Goal: Task Accomplishment & Management: Complete application form

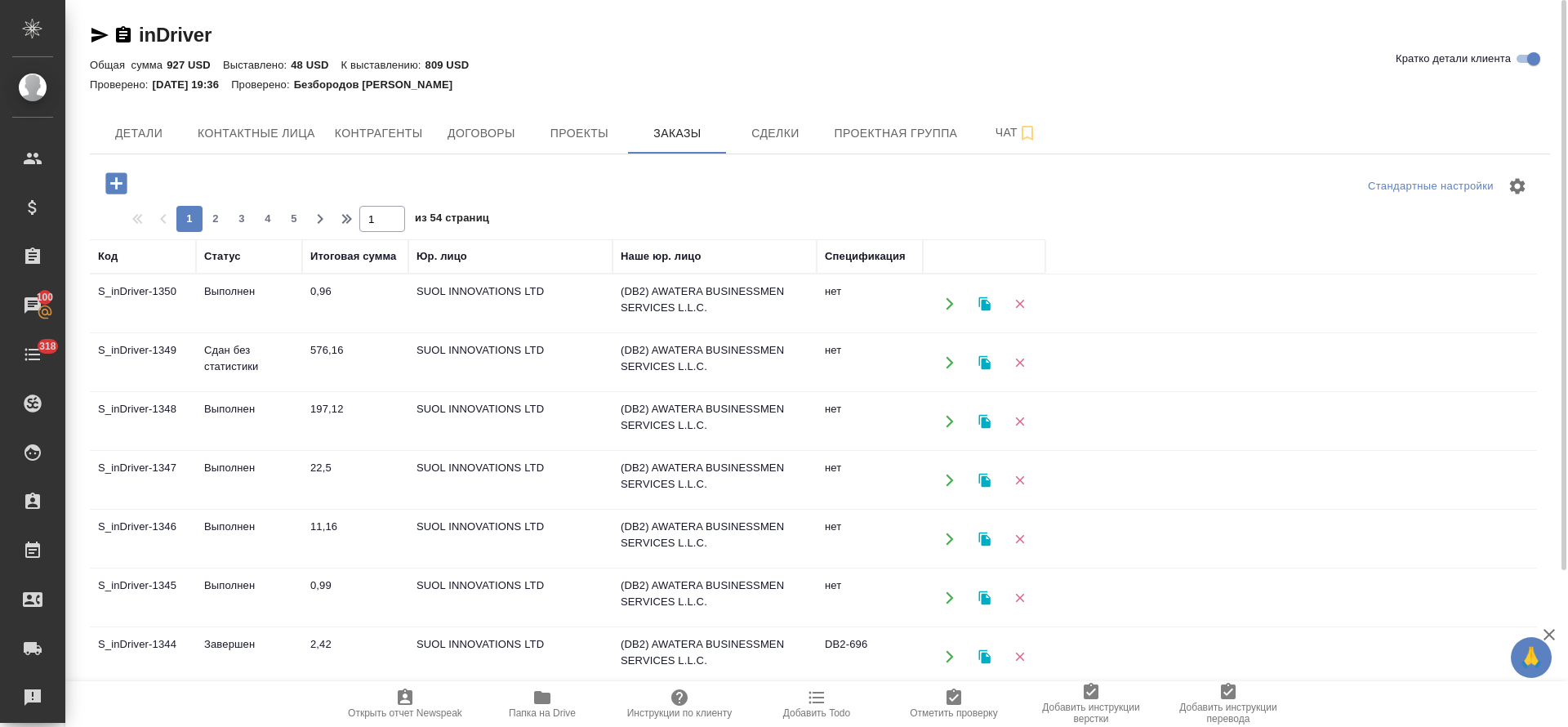
click at [231, 409] on td "Выполнен" at bounding box center [249, 421] width 106 height 57
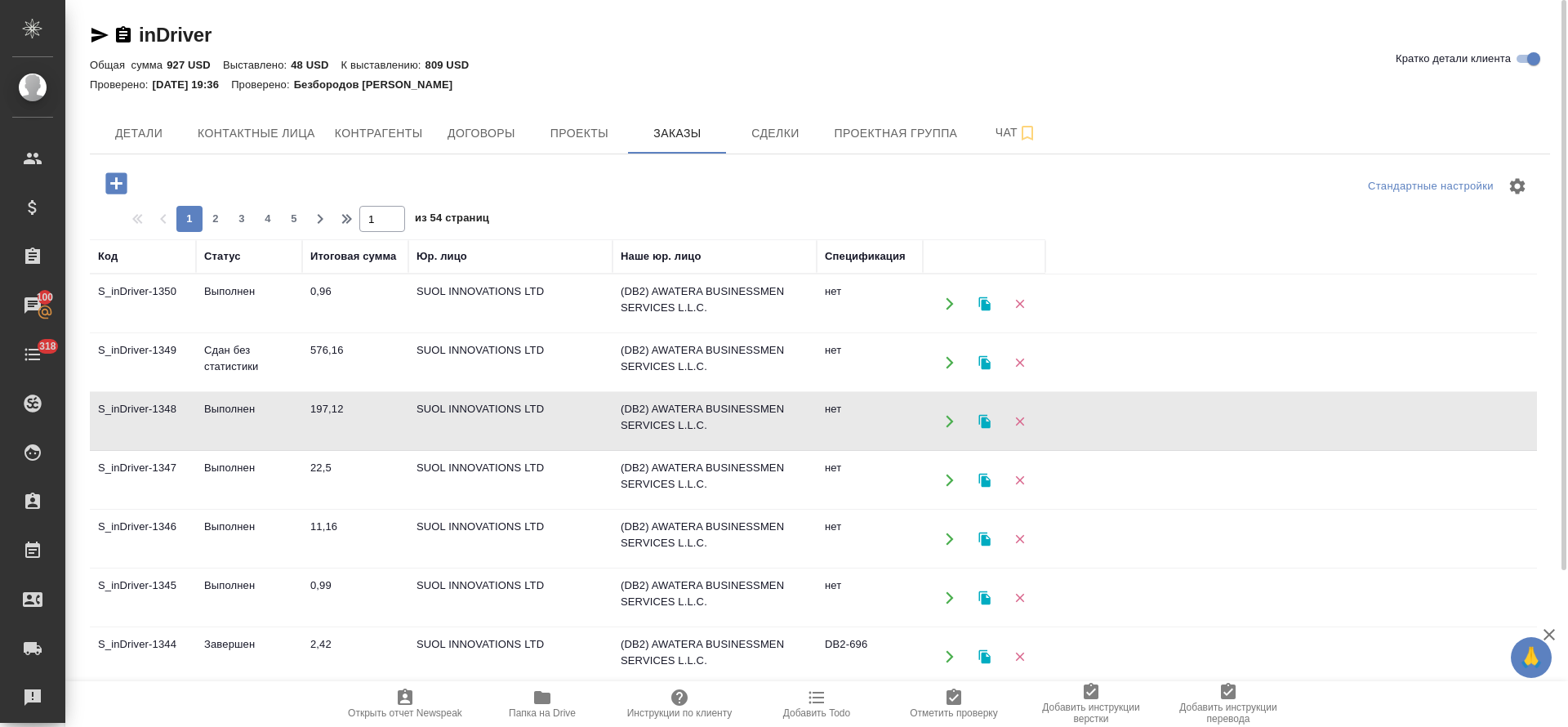
click at [231, 409] on td "Выполнен" at bounding box center [249, 421] width 106 height 57
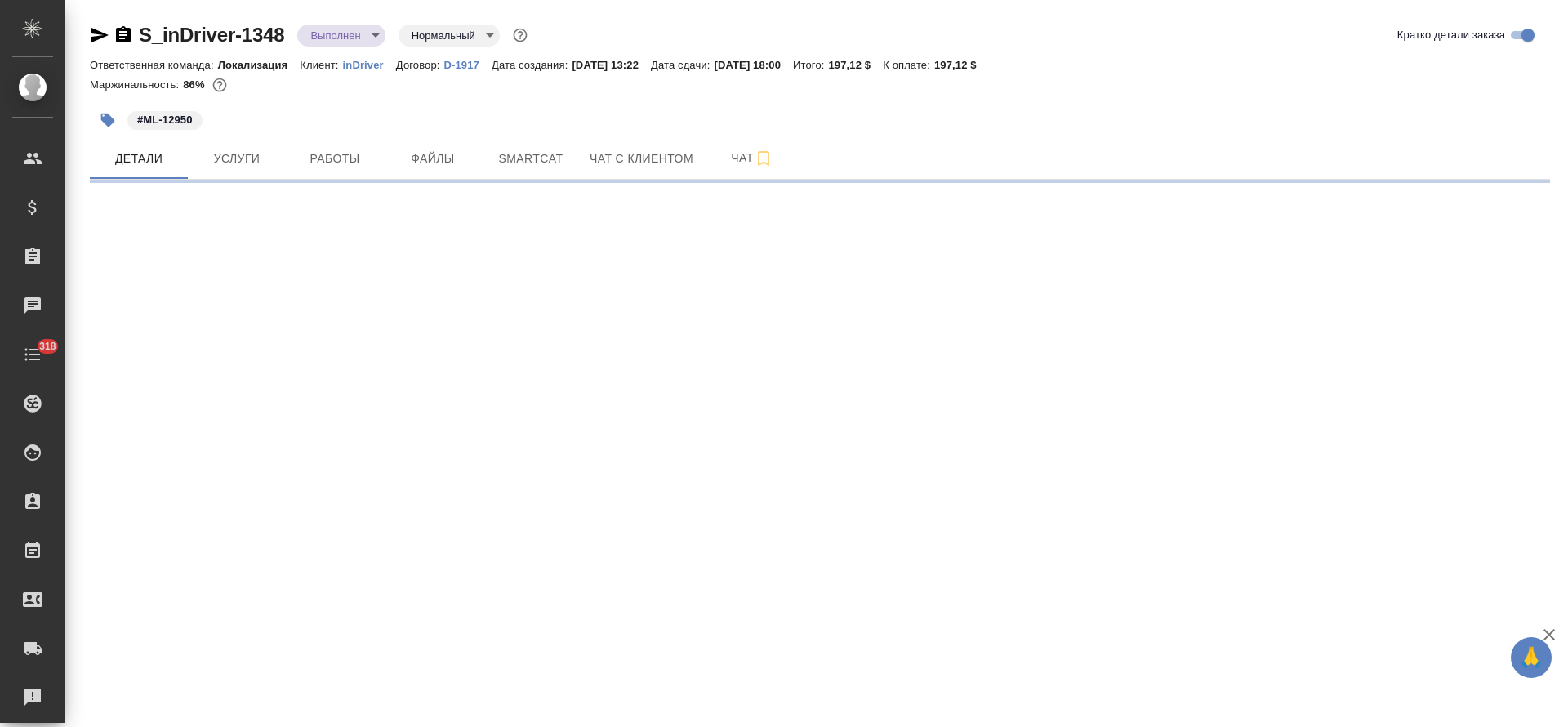
select select "RU"
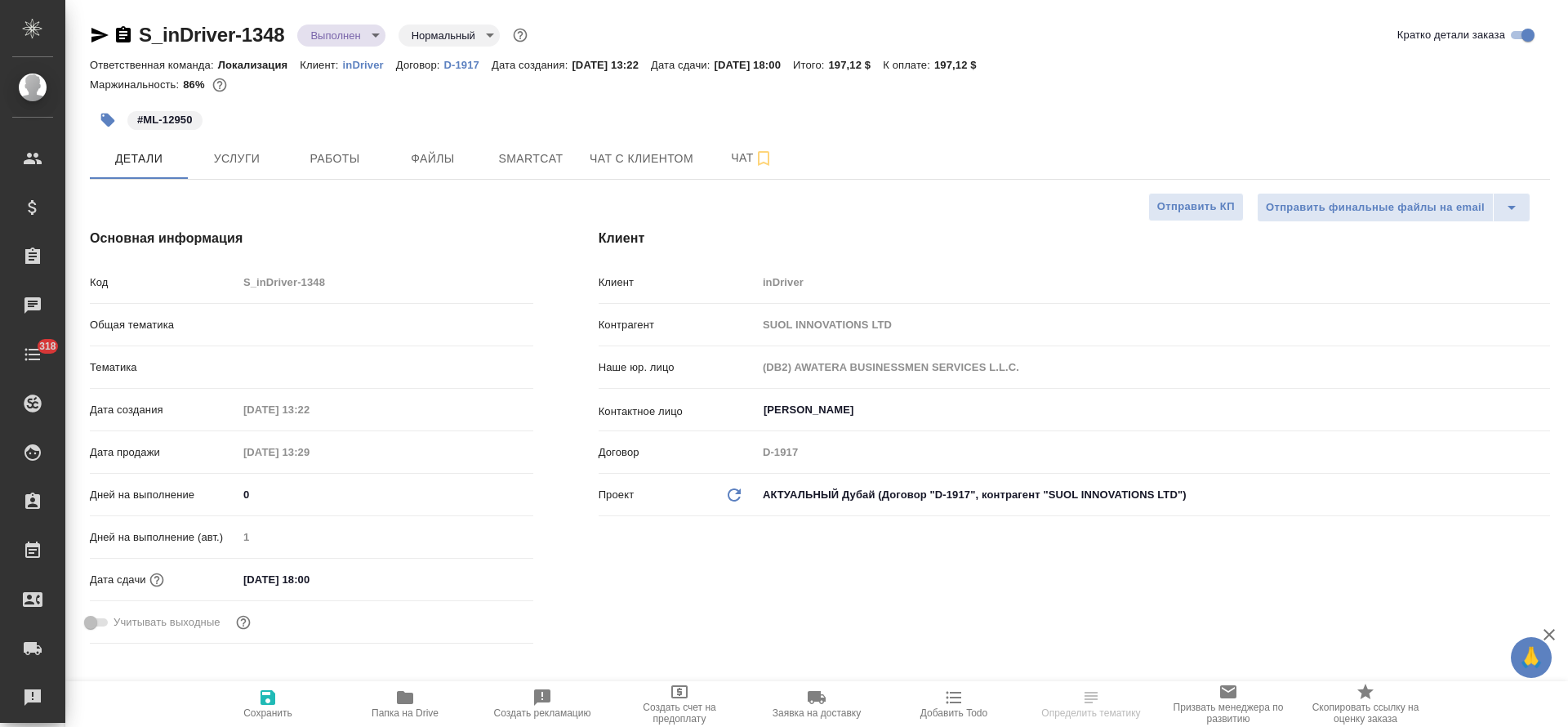
type textarea "x"
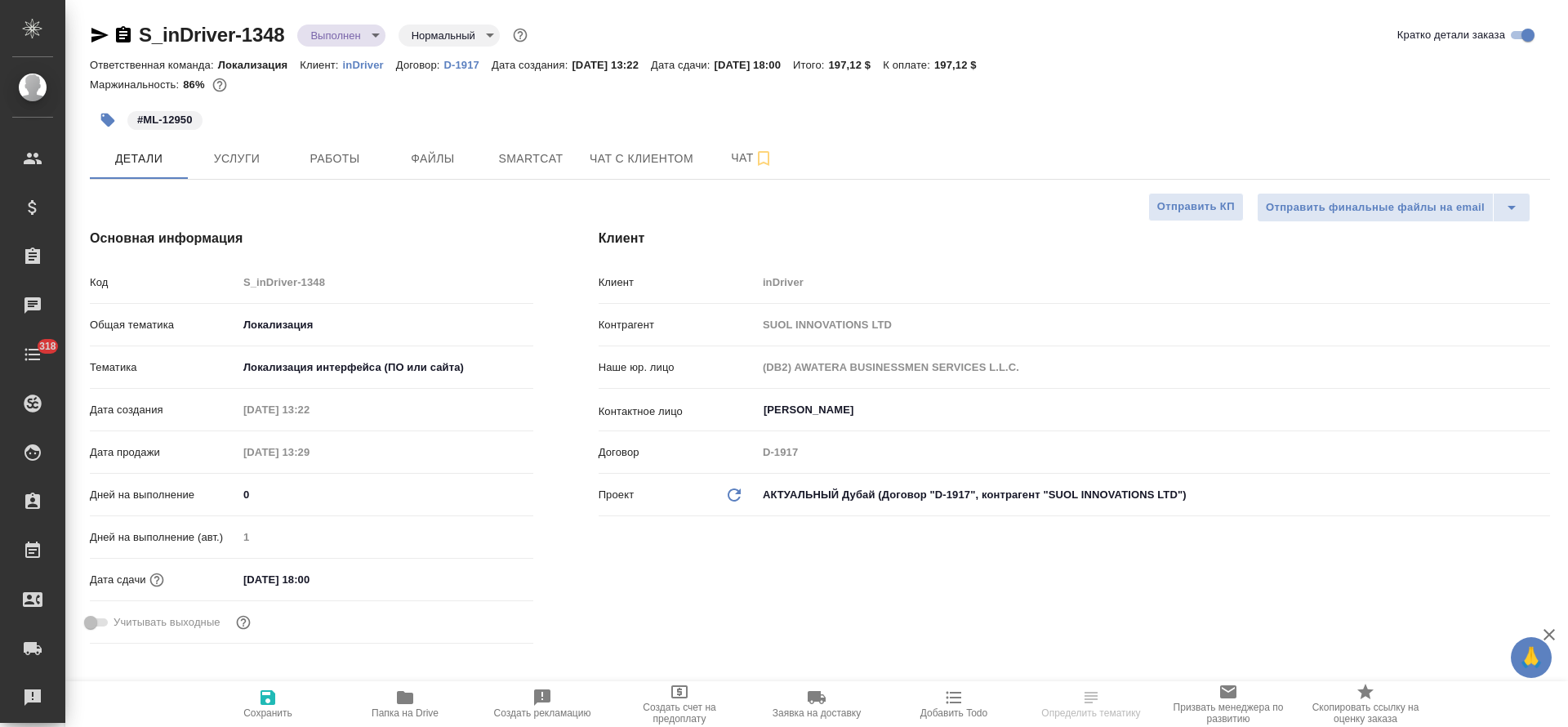
type textarea "x"
type input "Третьякова Ольга"
type input "Локализация"
type input "Сеитов Павел"
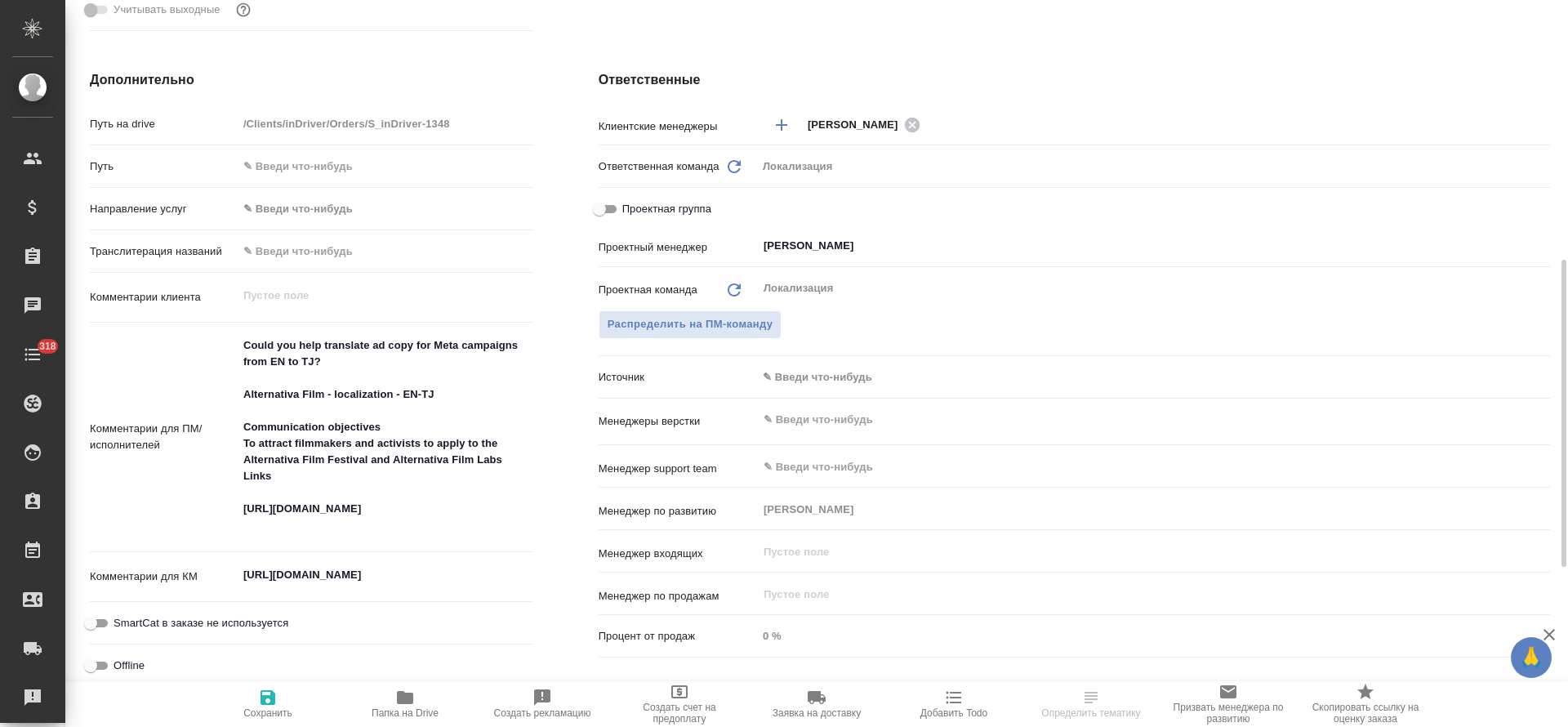
scroll to position [735, 0]
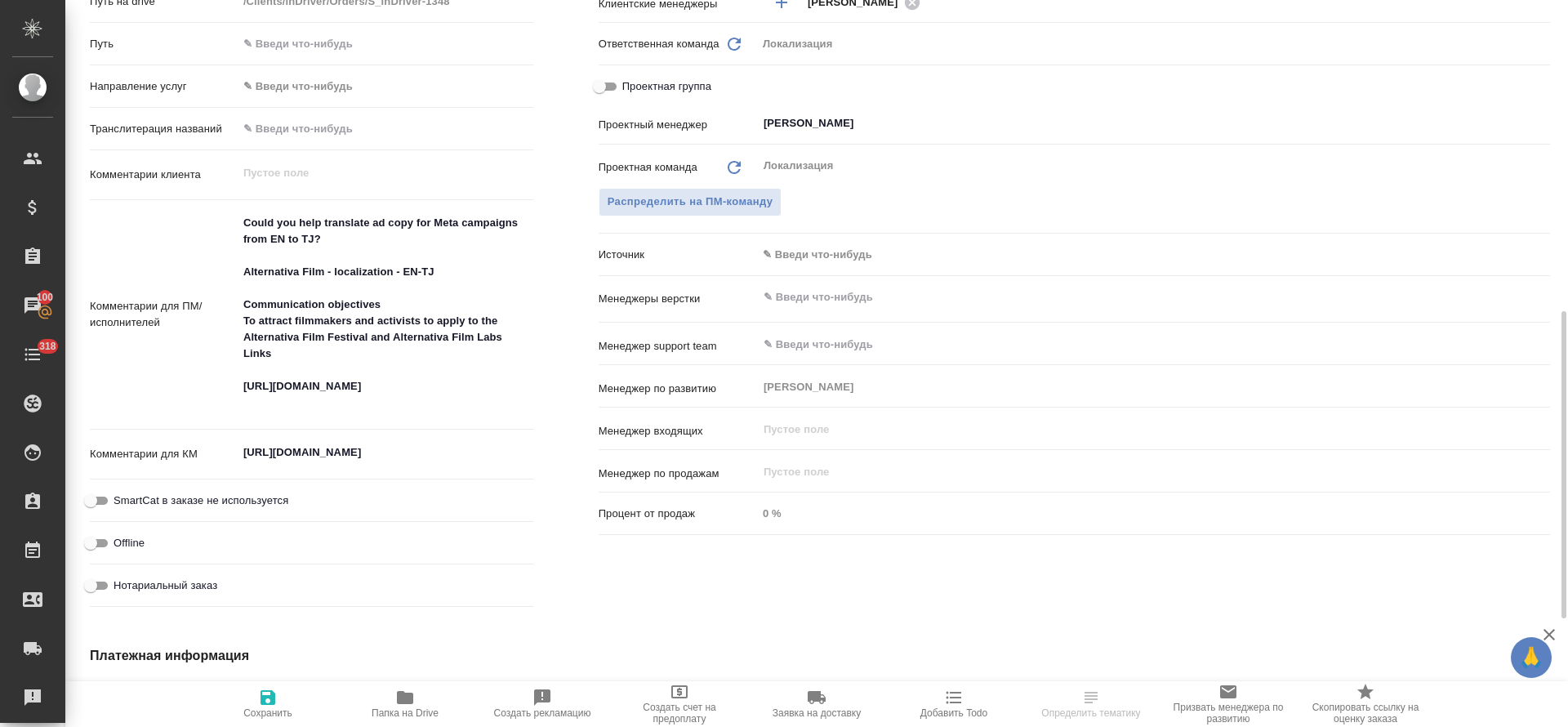
type textarea "x"
click at [322, 448] on textarea "https://indriver.atlassian.net/browse/ML-12950" at bounding box center [386, 452] width 296 height 27
click at [322, 448] on textarea "https://indriver.atlassian.net/browse/ML-12950" at bounding box center [386, 453] width 294 height 27
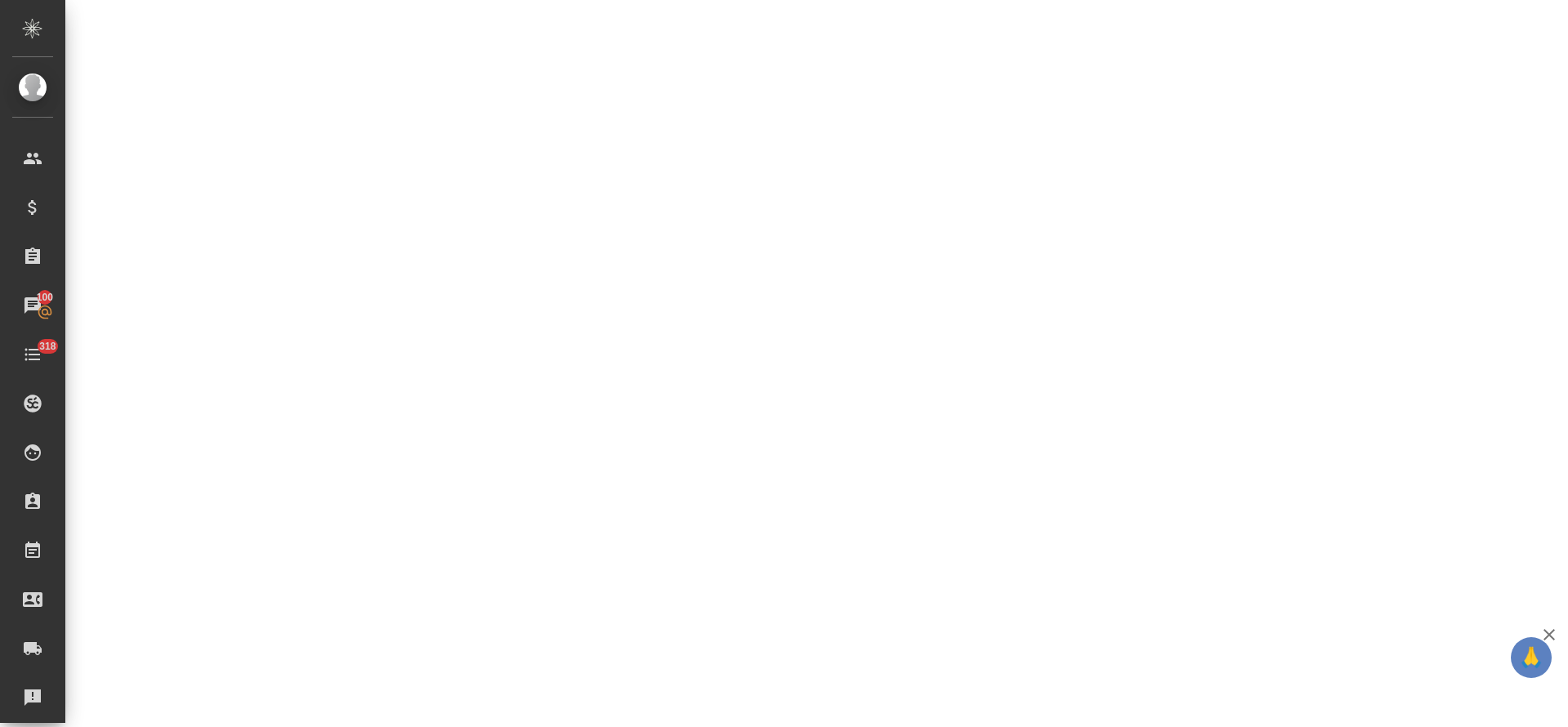
select select "RU"
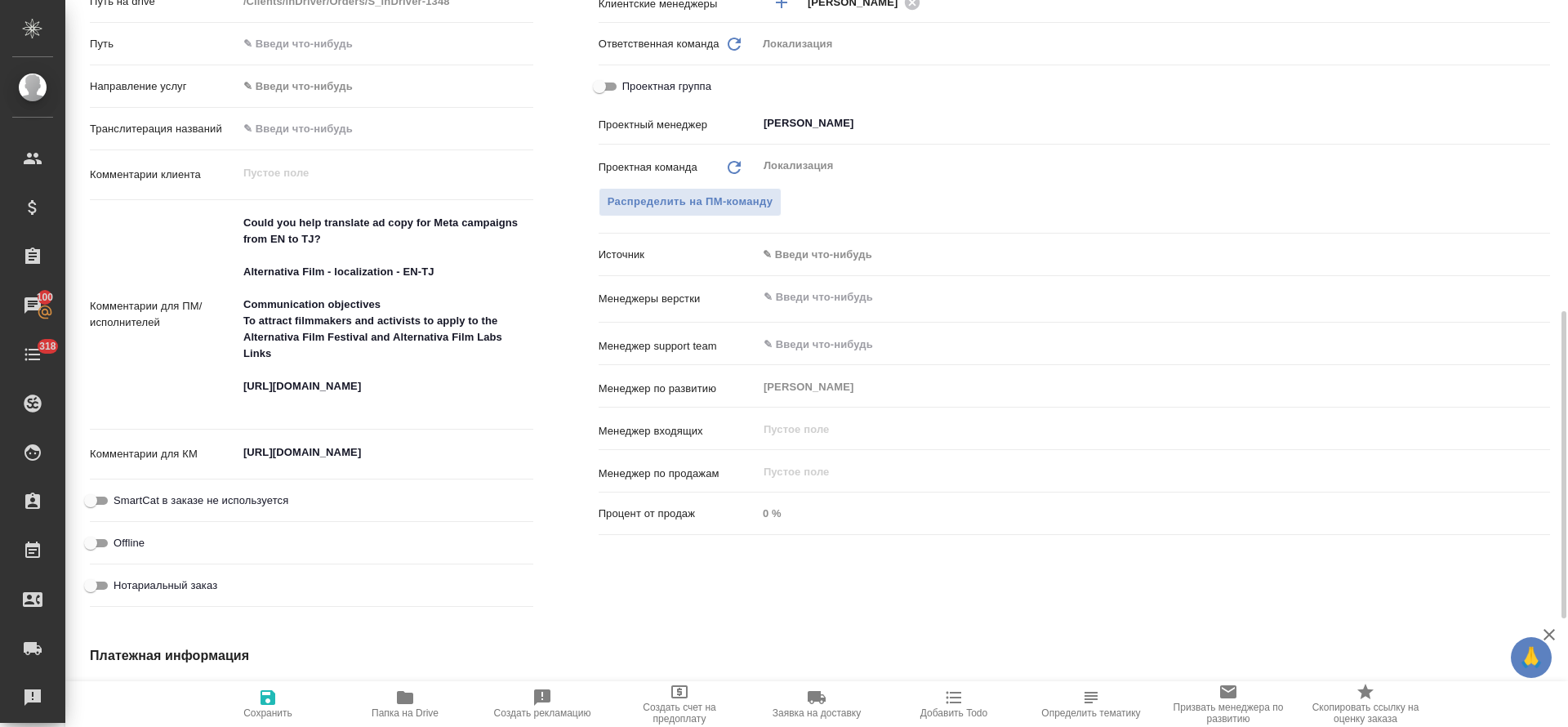
type textarea "x"
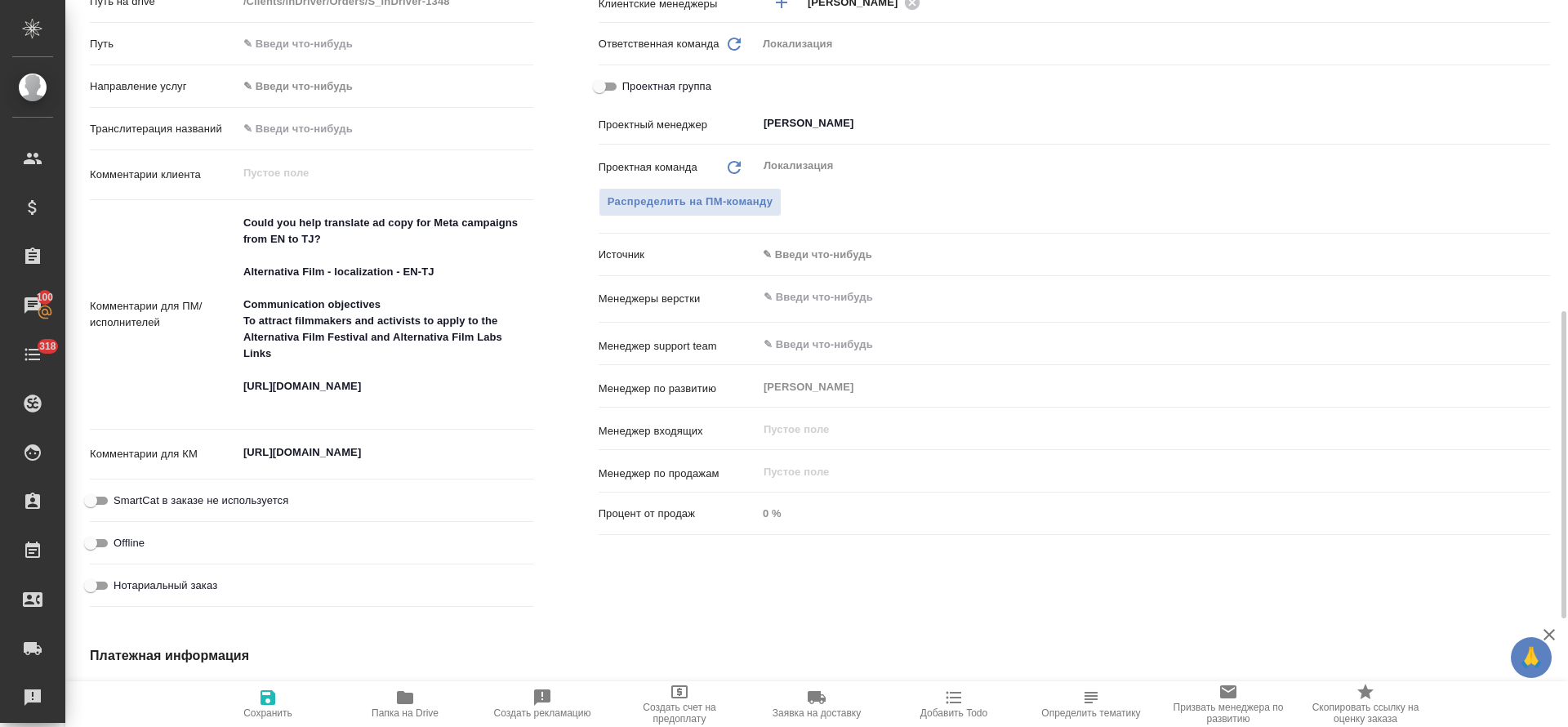
type textarea "x"
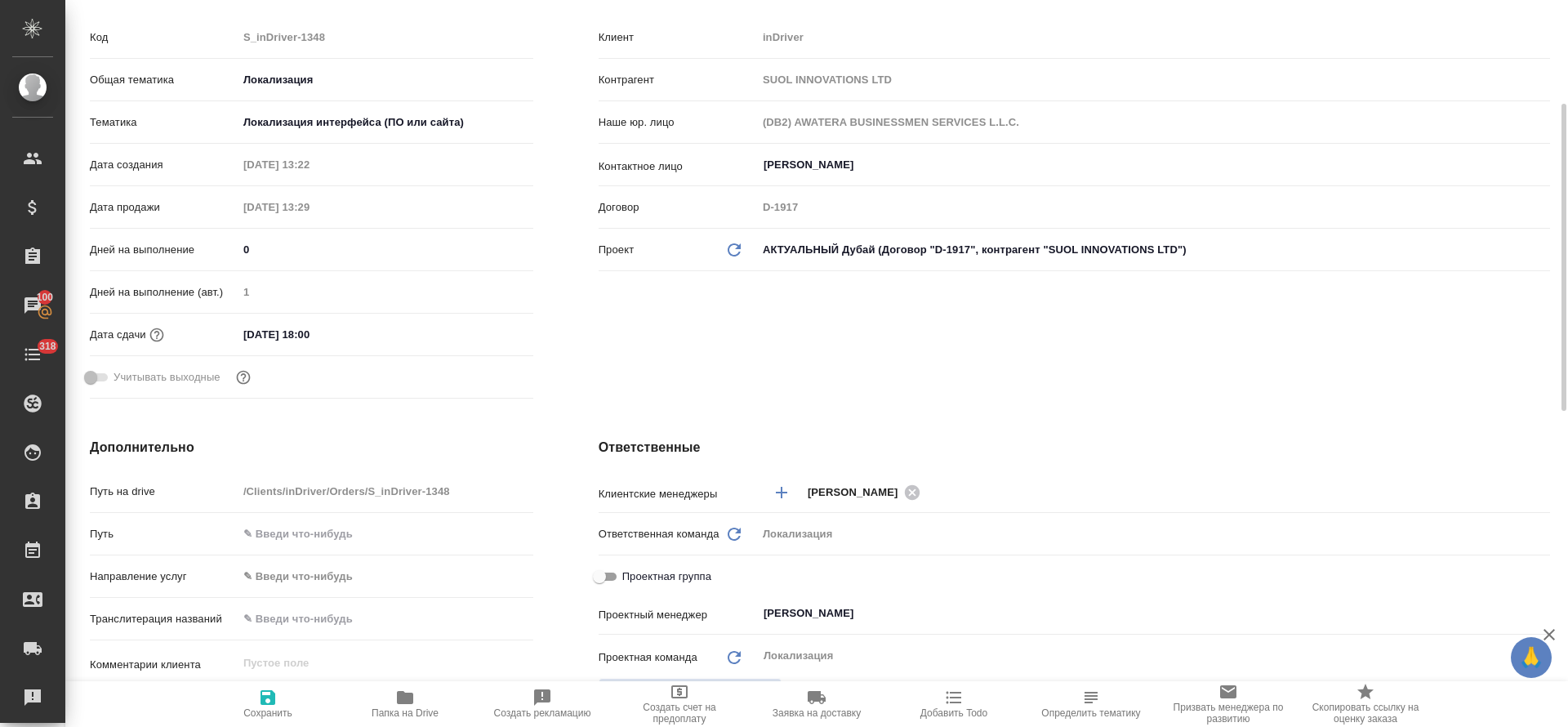
scroll to position [0, 0]
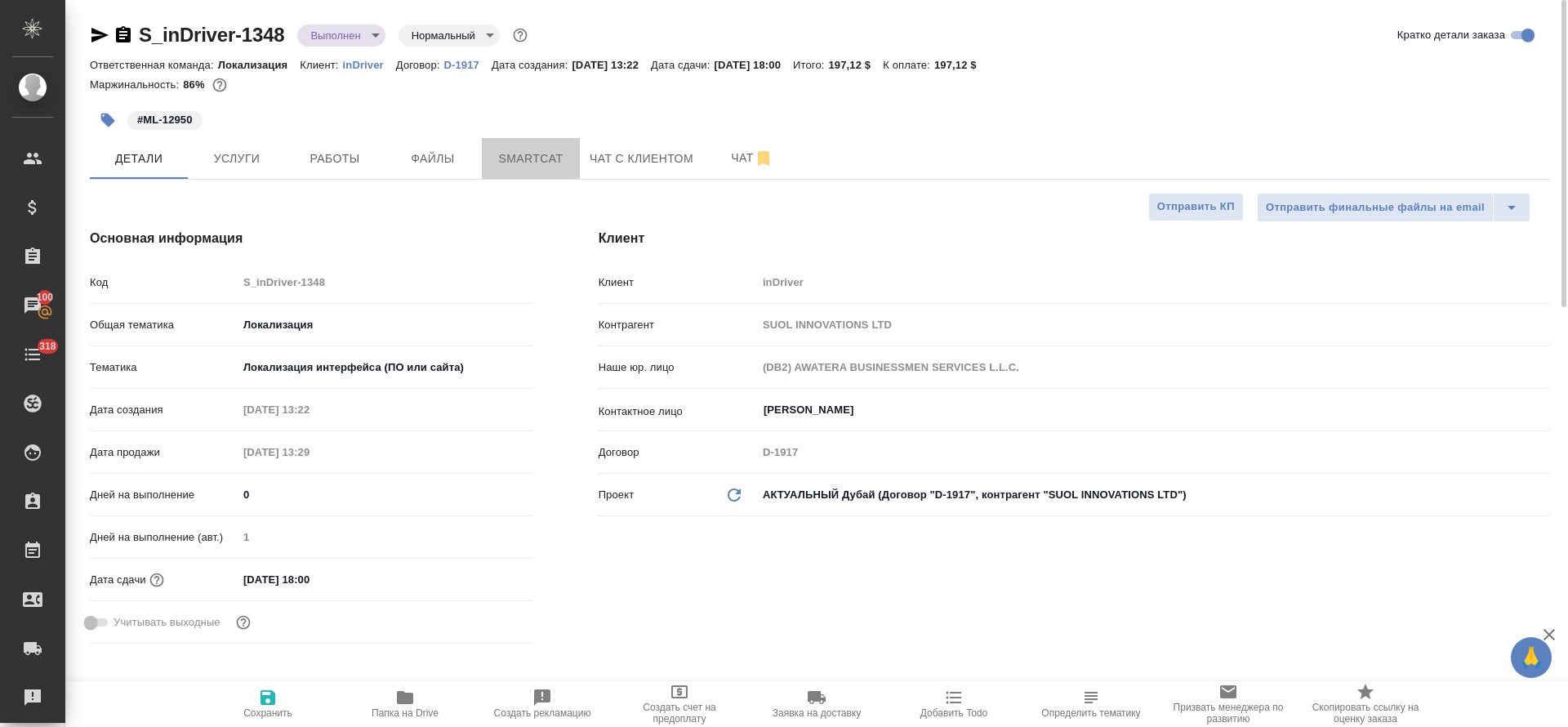
click at [485, 163] on button "Smartcat" at bounding box center [531, 158] width 98 height 41
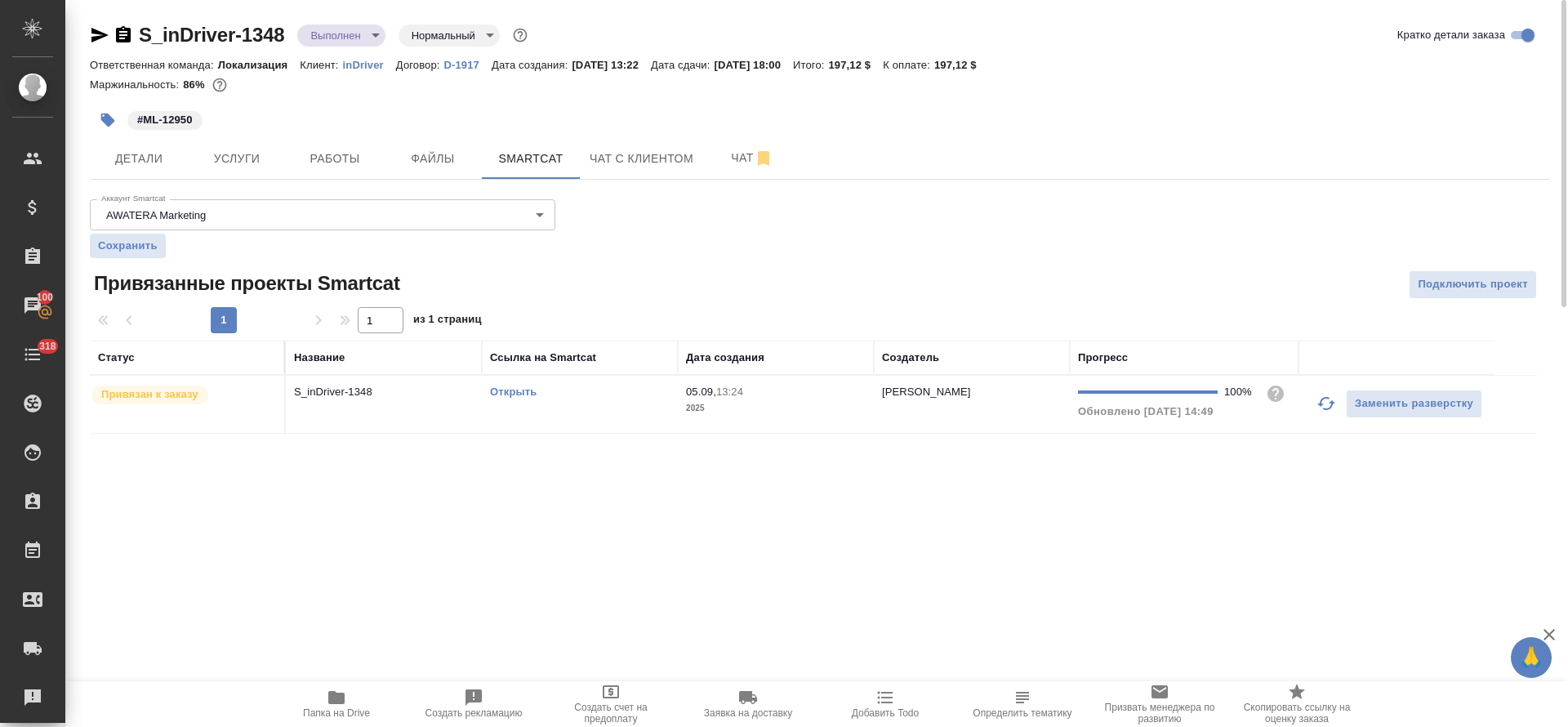
click at [525, 395] on link "Открыть" at bounding box center [513, 391] width 46 height 12
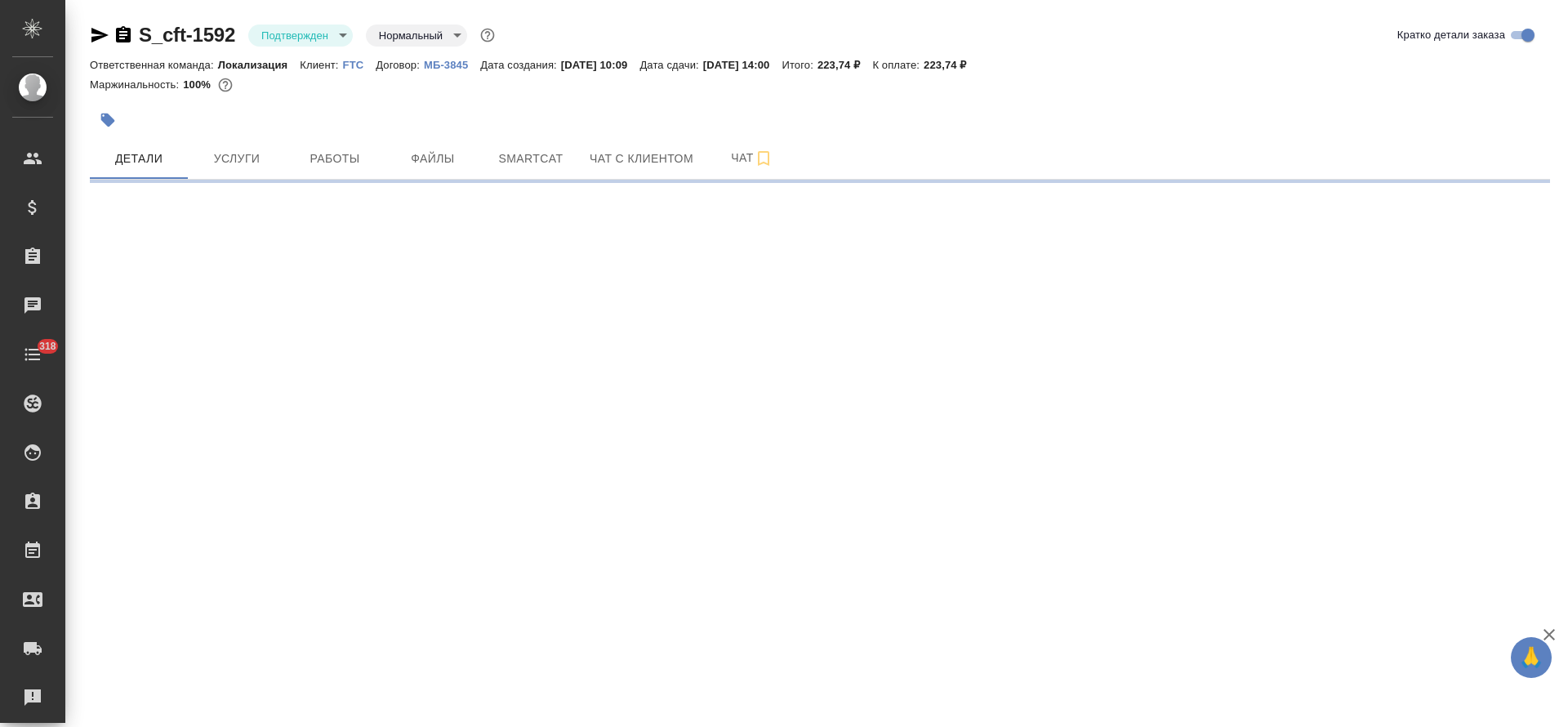
select select "RU"
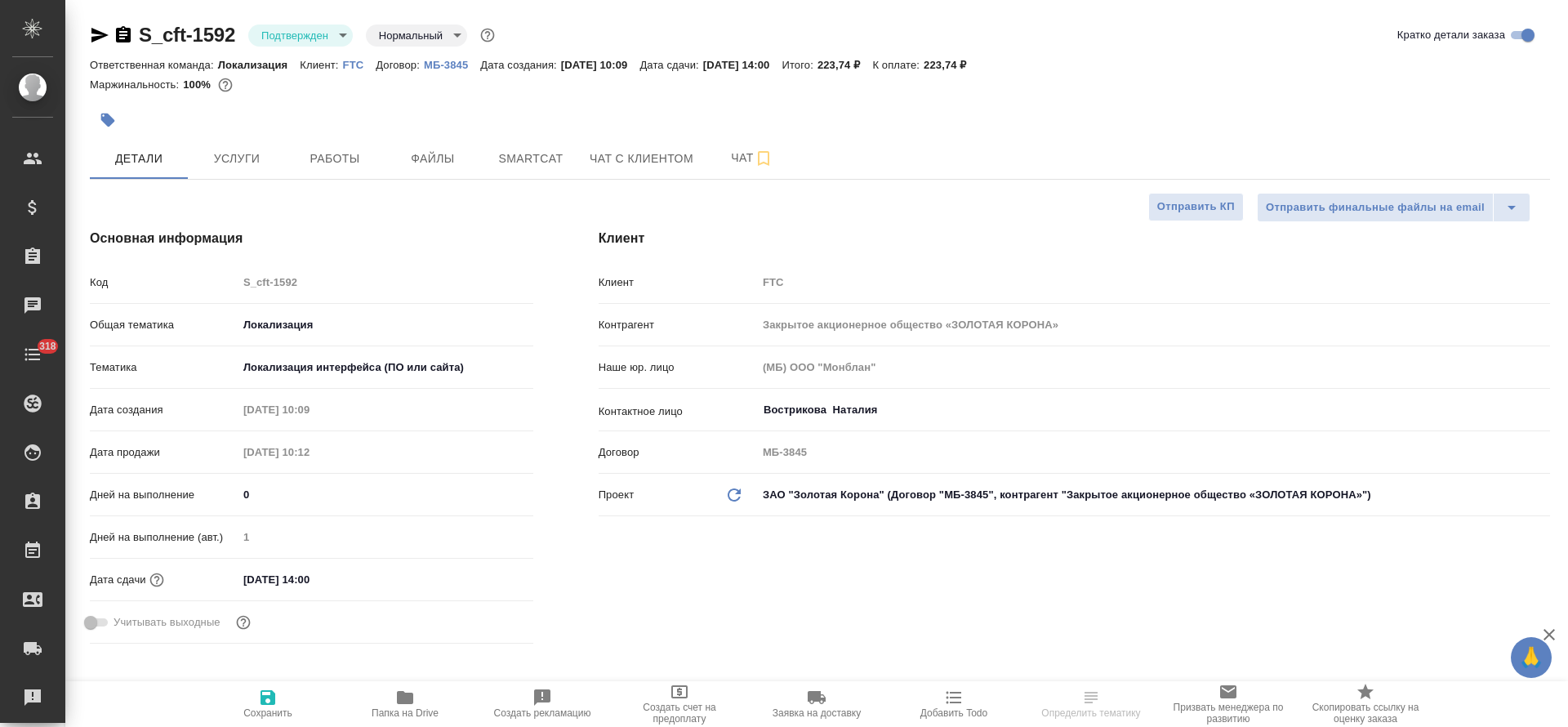
type textarea "x"
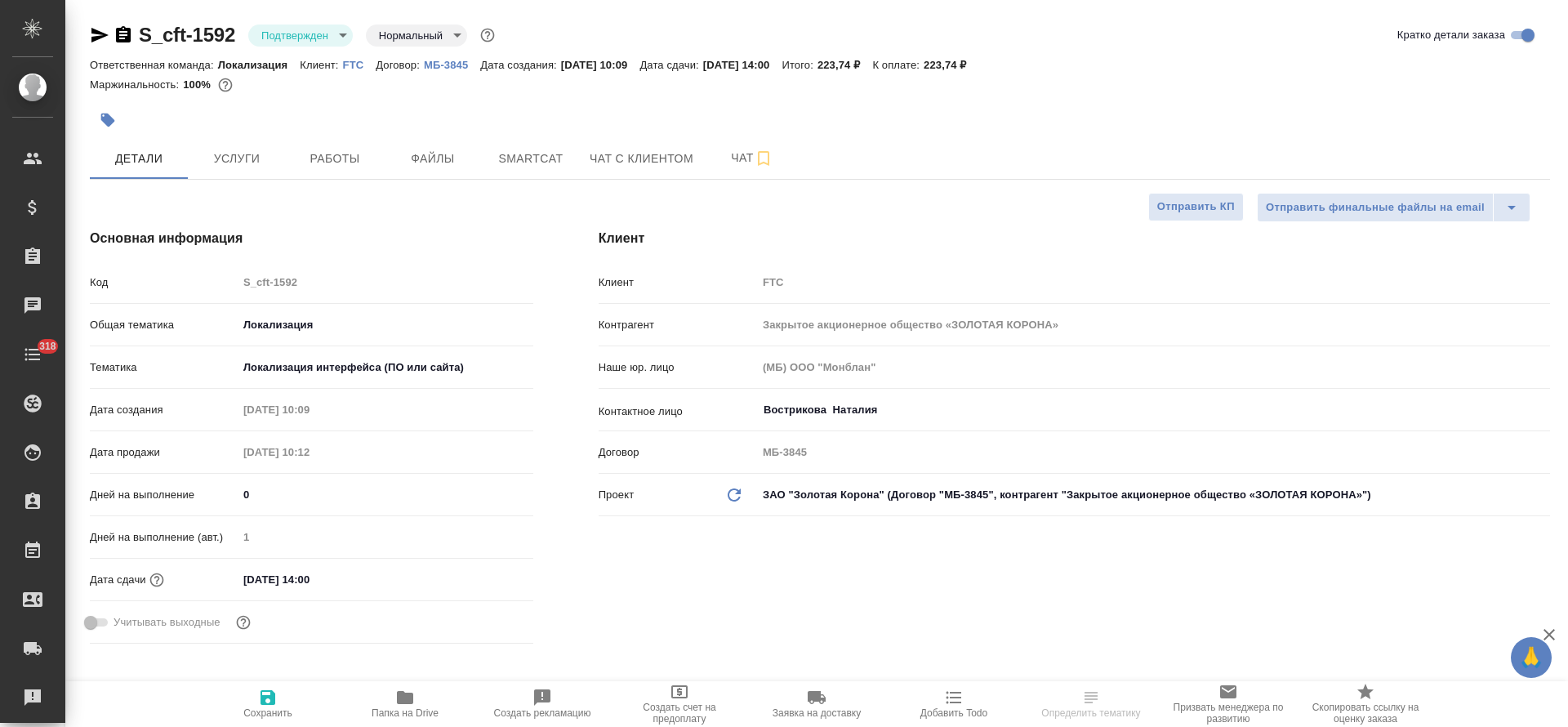
type textarea "x"
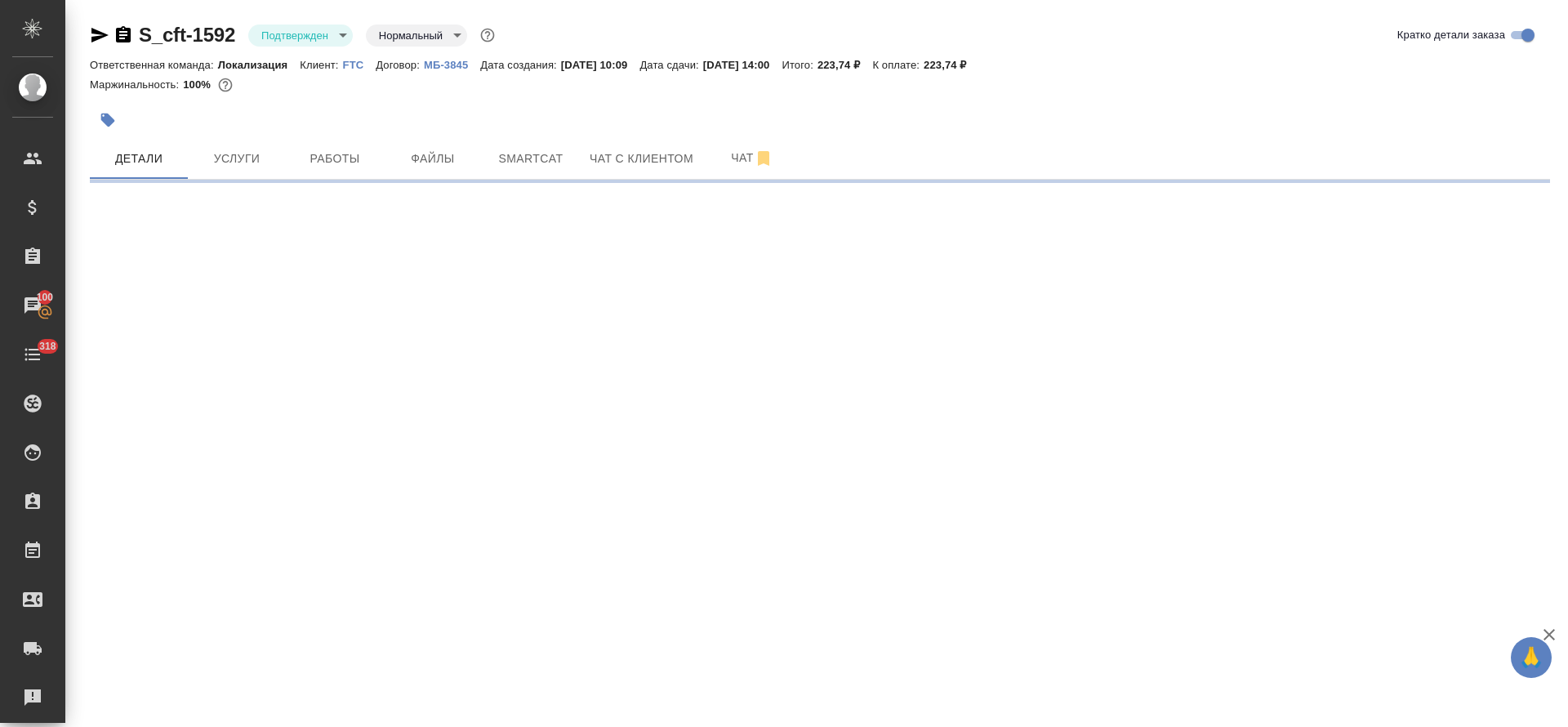
select select "RU"
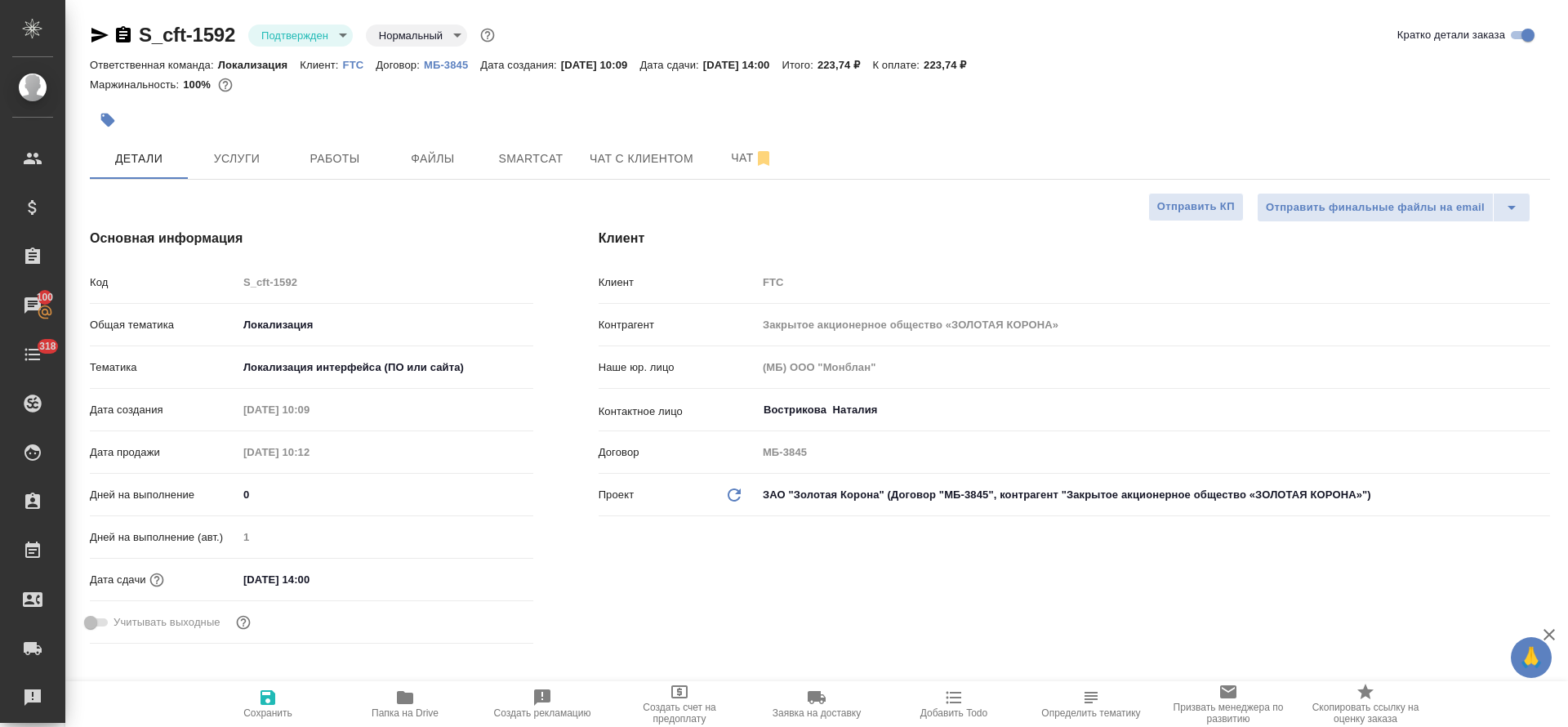
type textarea "x"
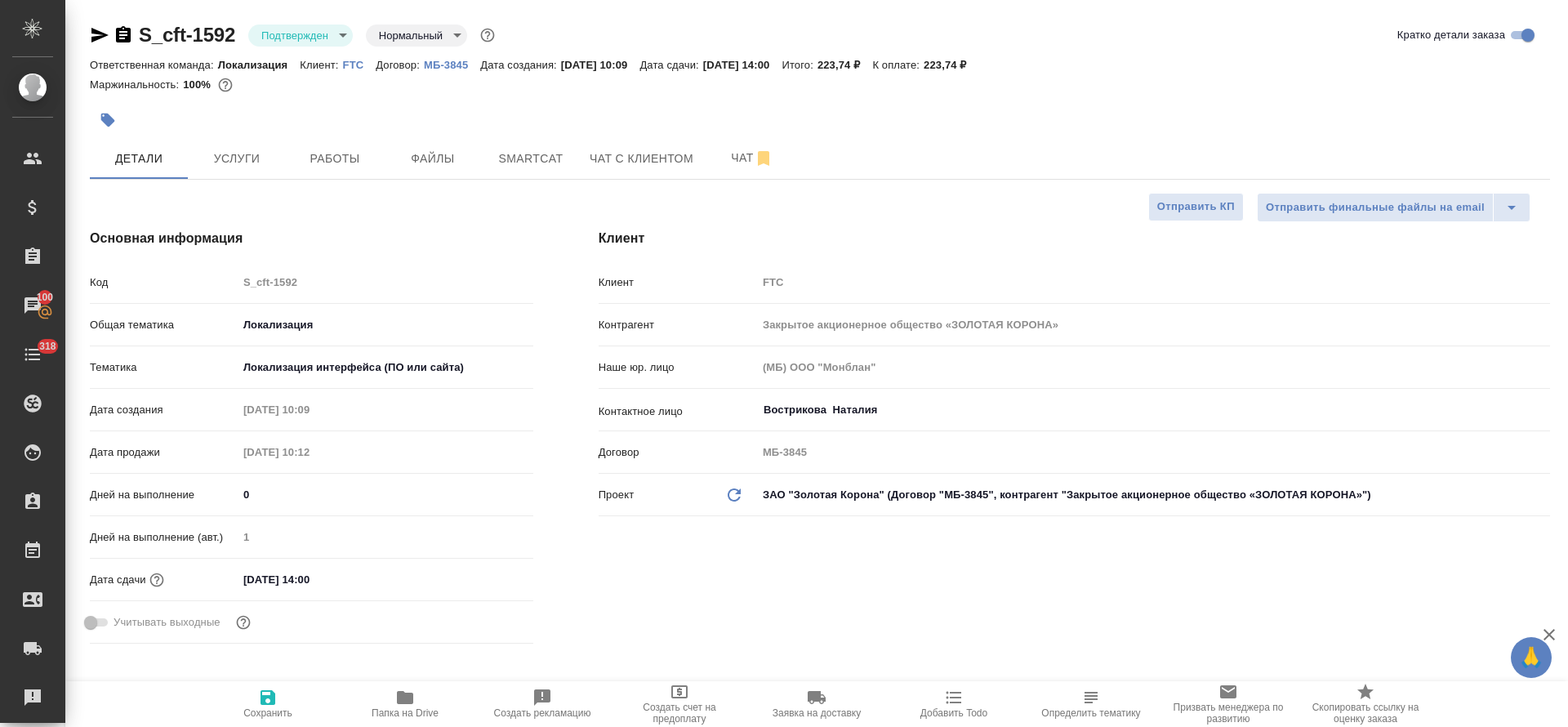
type textarea "x"
